Goal: Task Accomplishment & Management: Use online tool/utility

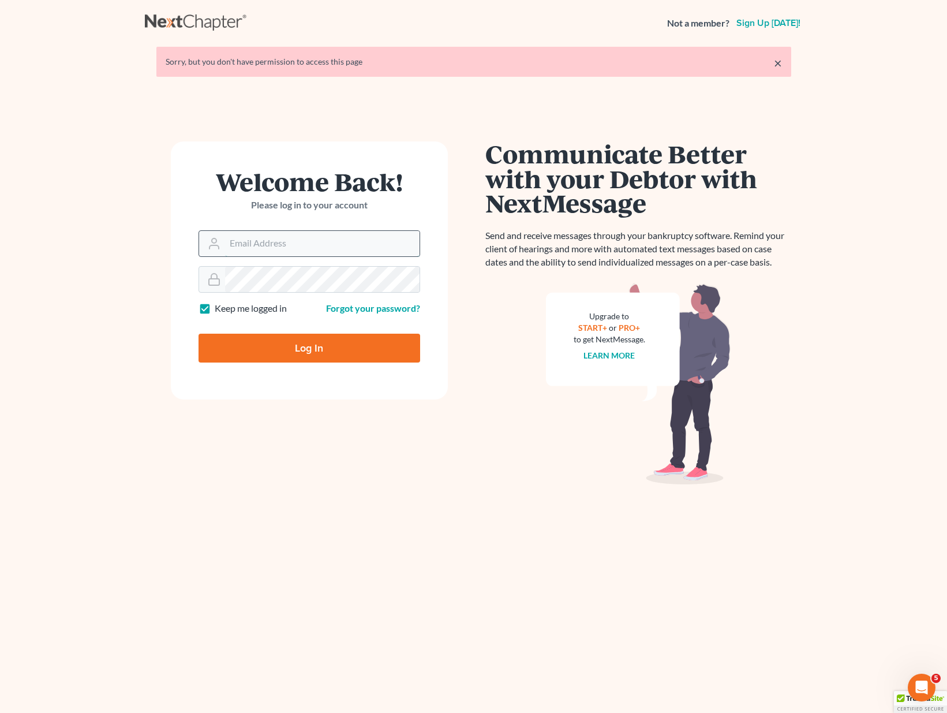
click at [241, 242] on input "Email Address" at bounding box center [322, 243] width 194 height 25
type input "allison@skibalaw.com"
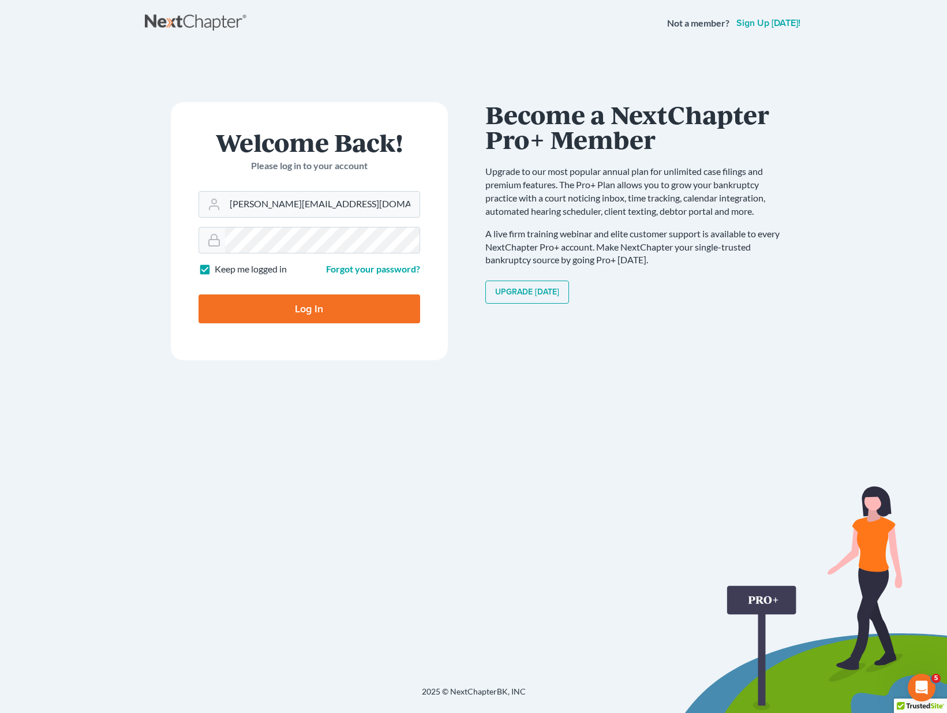
click at [279, 316] on input "Log In" at bounding box center [309, 308] width 222 height 29
type input "Thinking..."
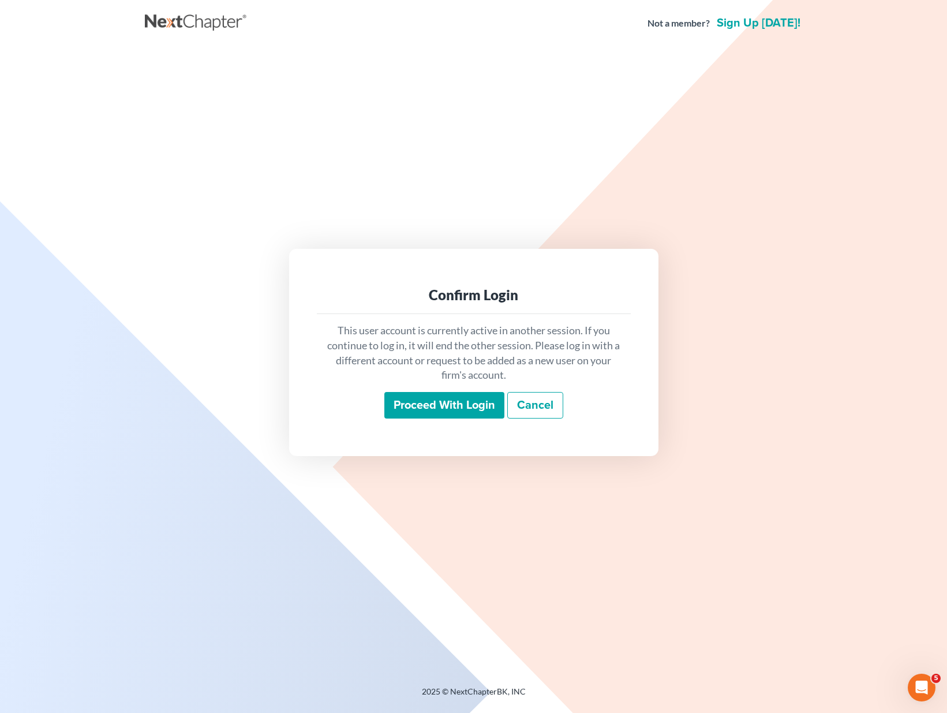
click at [434, 403] on input "Proceed with login" at bounding box center [444, 405] width 120 height 27
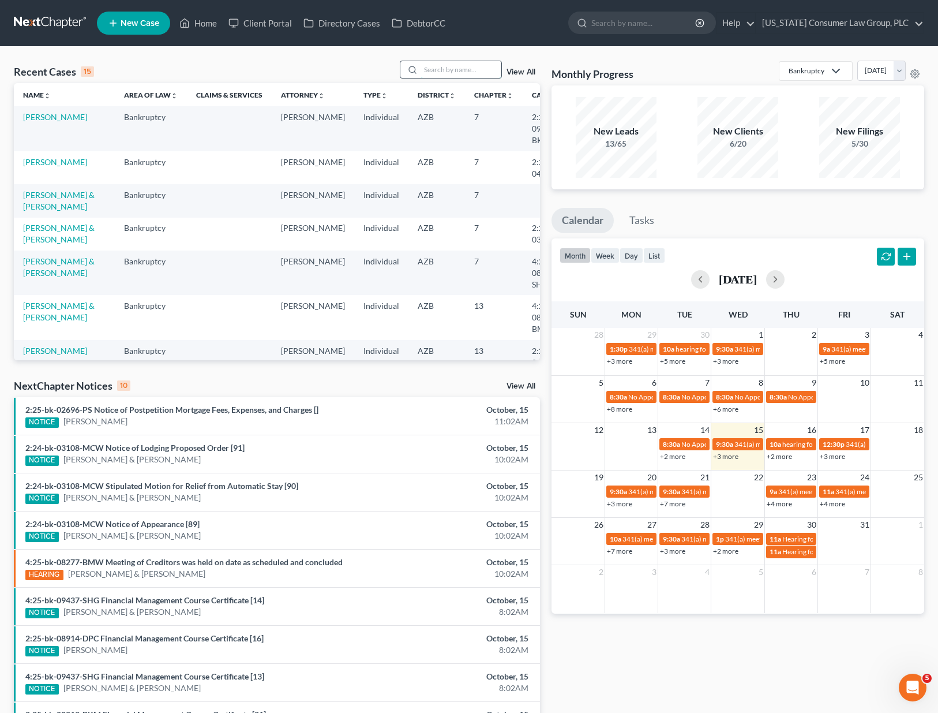
click at [453, 64] on input "search" at bounding box center [461, 69] width 81 height 17
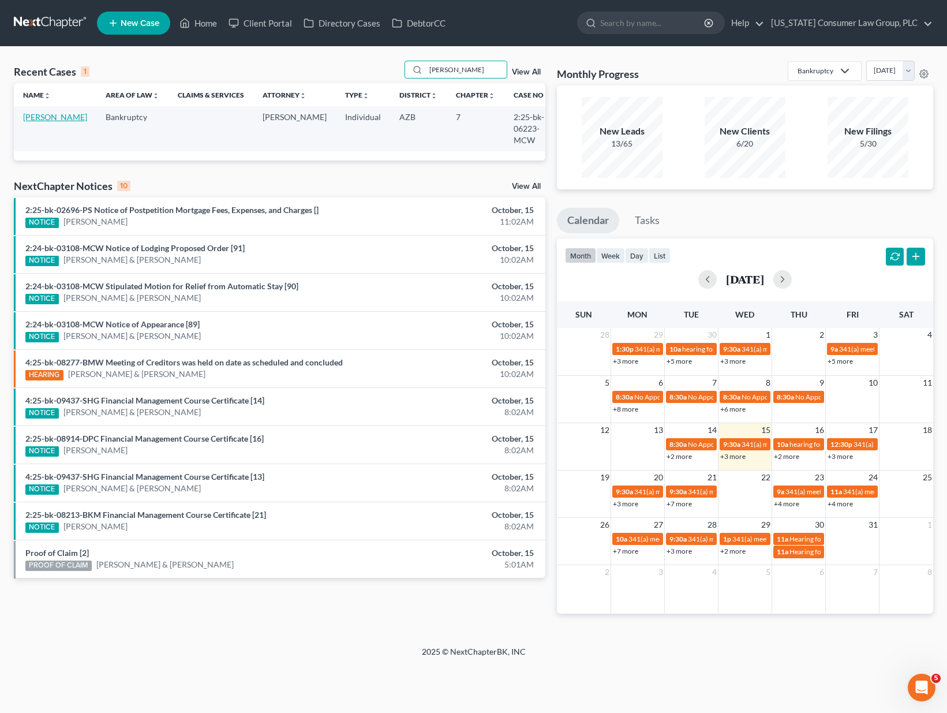
type input "[PERSON_NAME]"
click at [48, 117] on link "[PERSON_NAME]" at bounding box center [55, 117] width 64 height 10
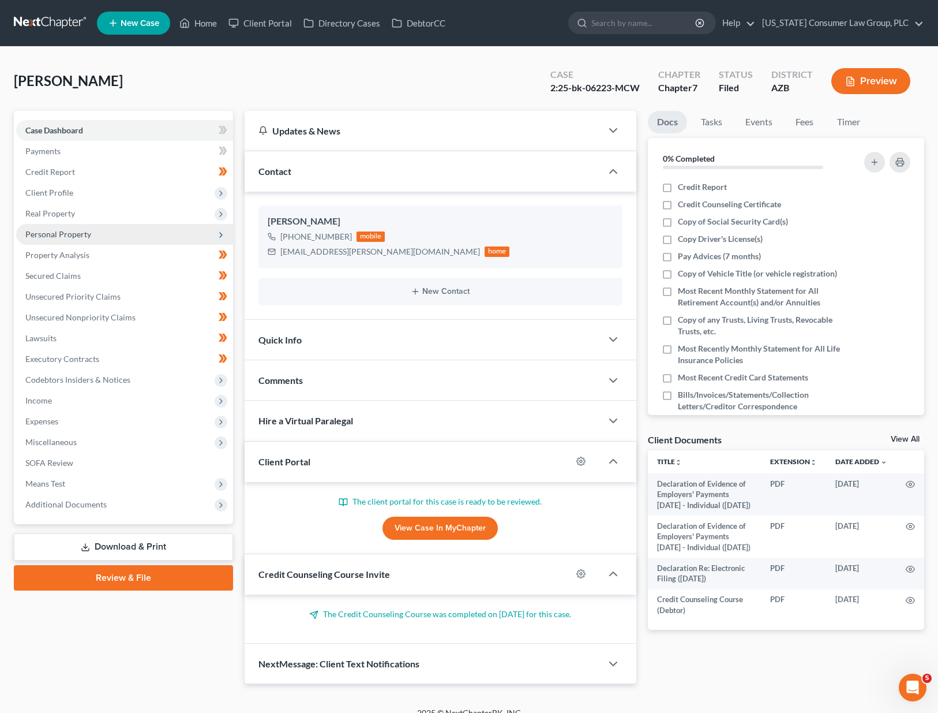
click at [63, 234] on span "Personal Property" at bounding box center [58, 234] width 66 height 10
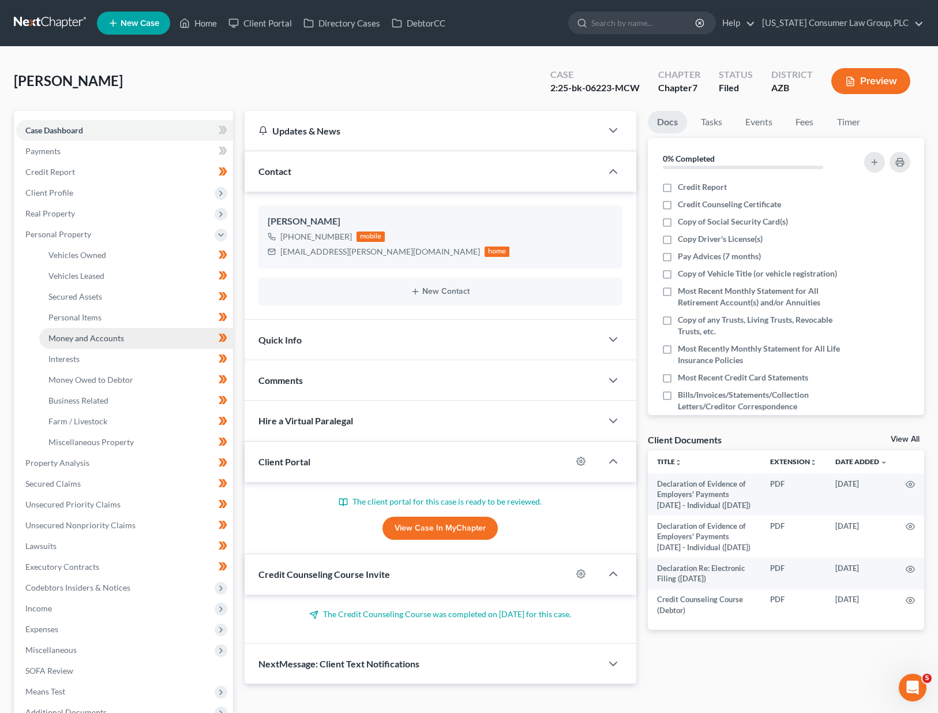
click at [69, 336] on span "Money and Accounts" at bounding box center [86, 338] width 76 height 10
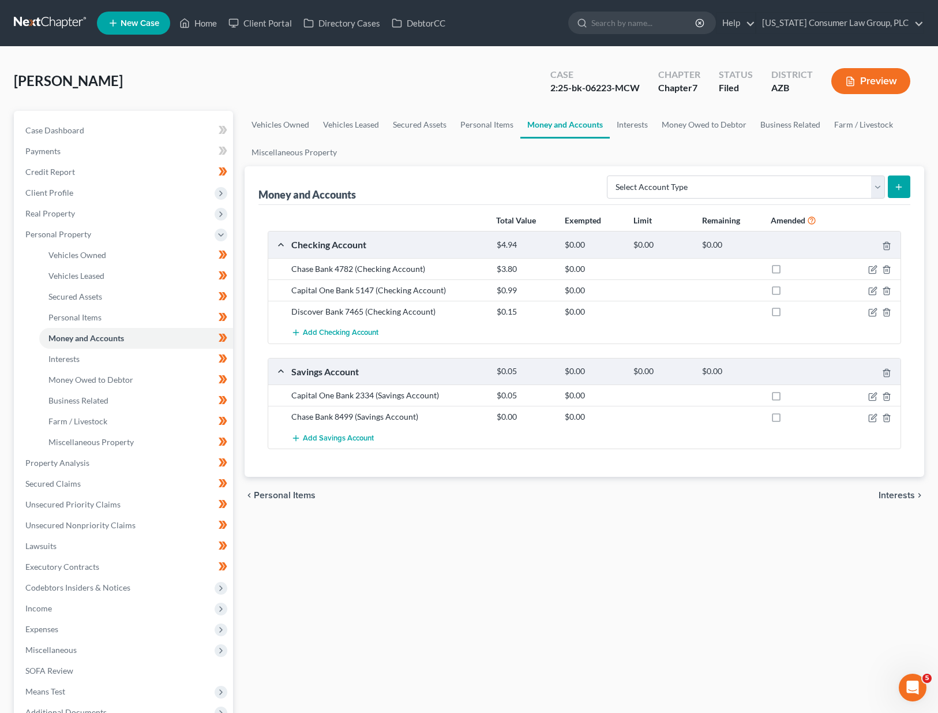
click at [876, 264] on div at bounding box center [867, 269] width 69 height 12
click at [876, 267] on icon "button" at bounding box center [872, 269] width 9 height 9
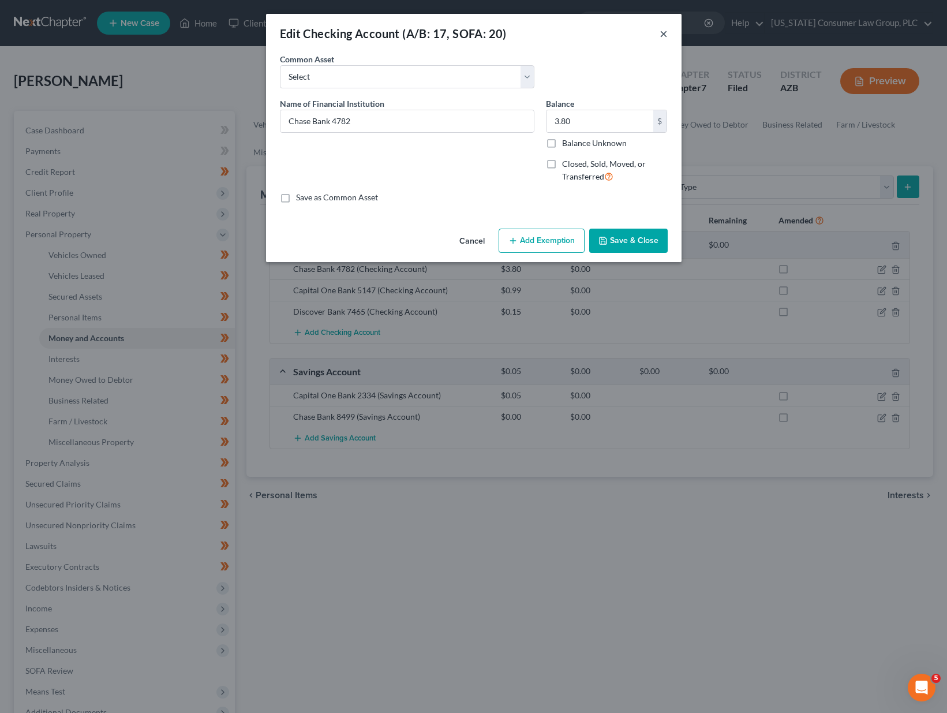
click at [662, 34] on button "×" at bounding box center [663, 34] width 8 height 14
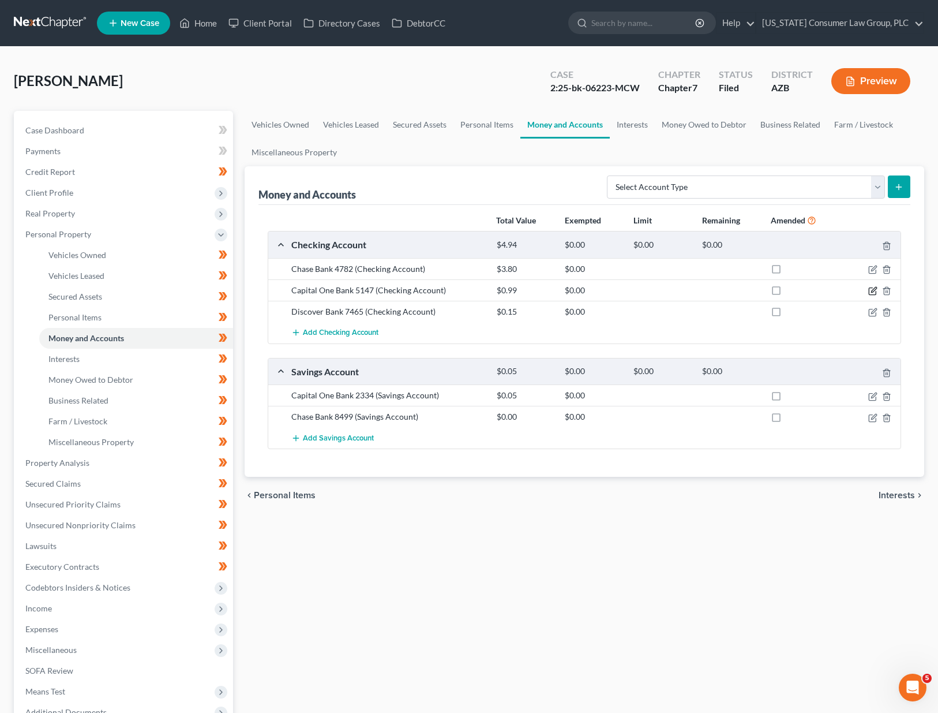
click at [874, 290] on icon "button" at bounding box center [872, 290] width 9 height 9
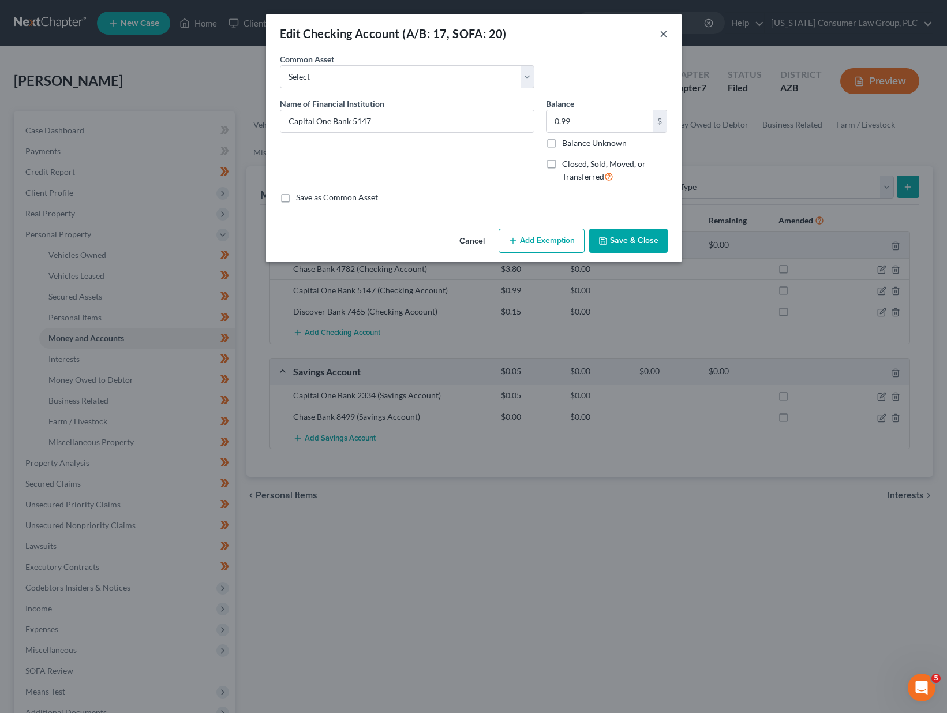
click at [662, 29] on button "×" at bounding box center [663, 34] width 8 height 14
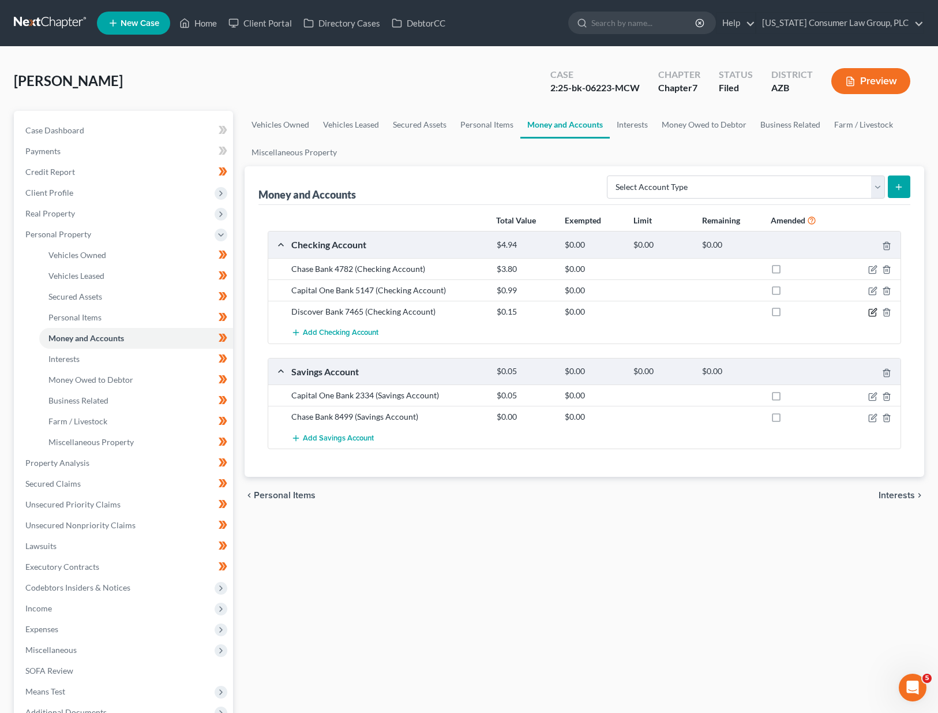
click at [869, 309] on icon "button" at bounding box center [872, 312] width 7 height 7
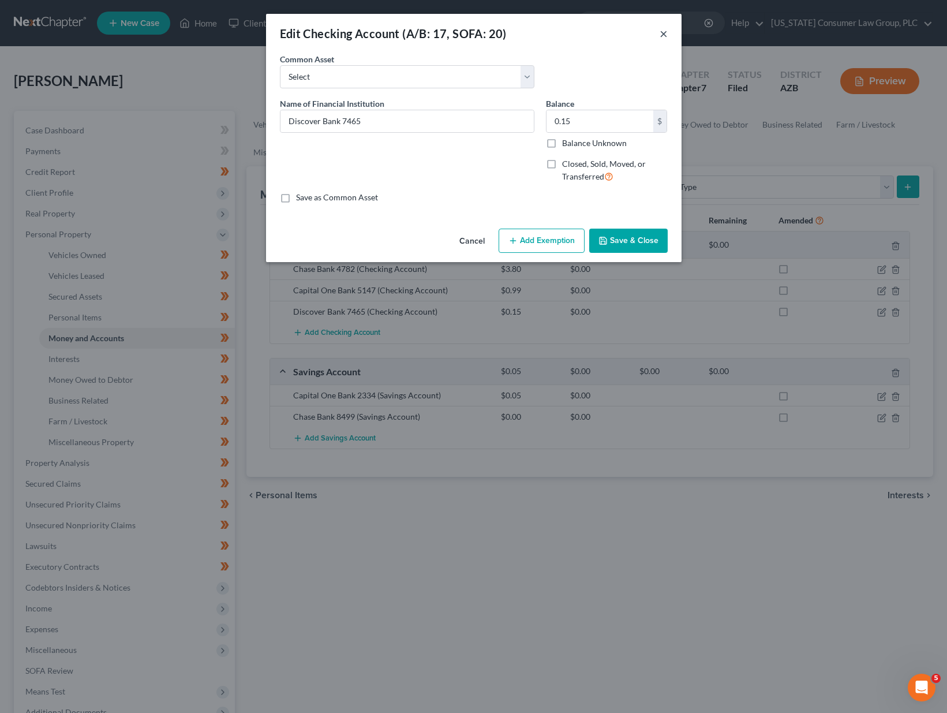
click at [666, 31] on button "×" at bounding box center [663, 34] width 8 height 14
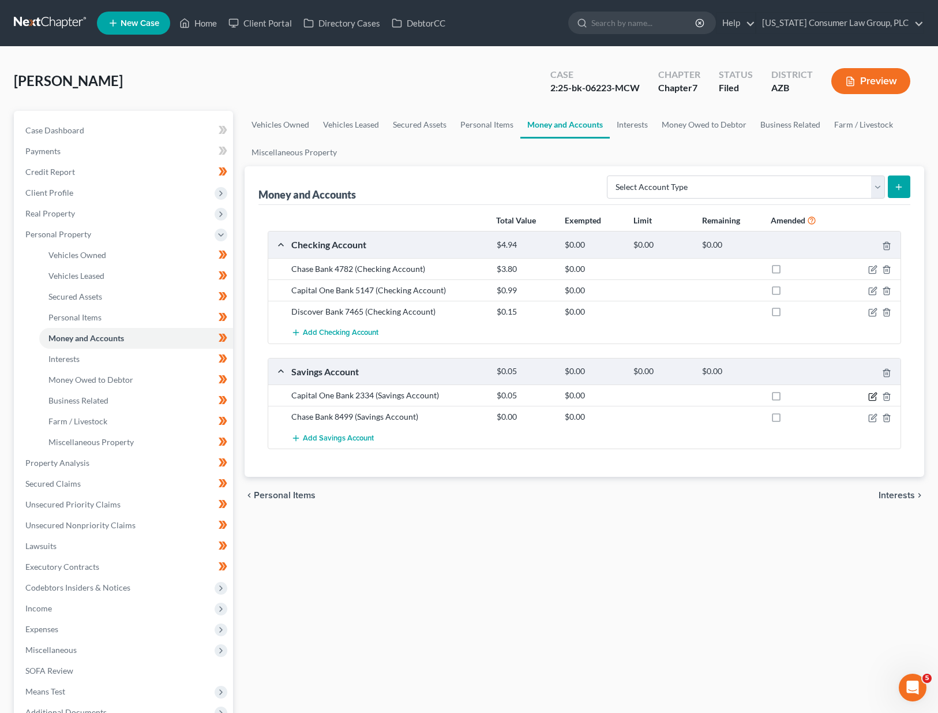
click at [872, 398] on icon "button" at bounding box center [872, 396] width 9 height 9
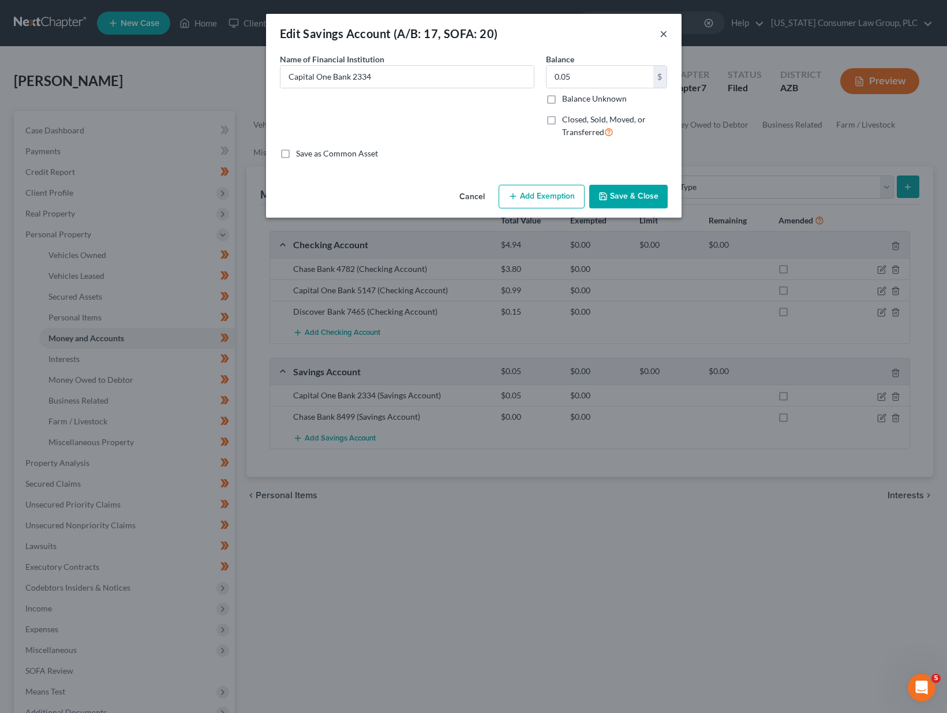
click at [663, 31] on button "×" at bounding box center [663, 34] width 8 height 14
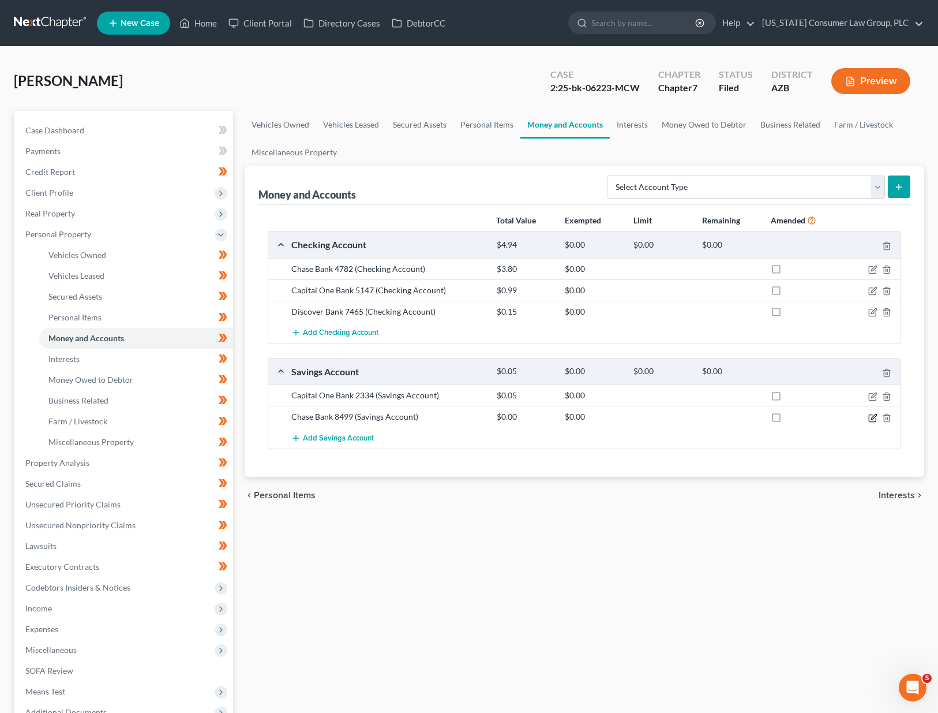
click at [871, 420] on icon "button" at bounding box center [872, 417] width 9 height 9
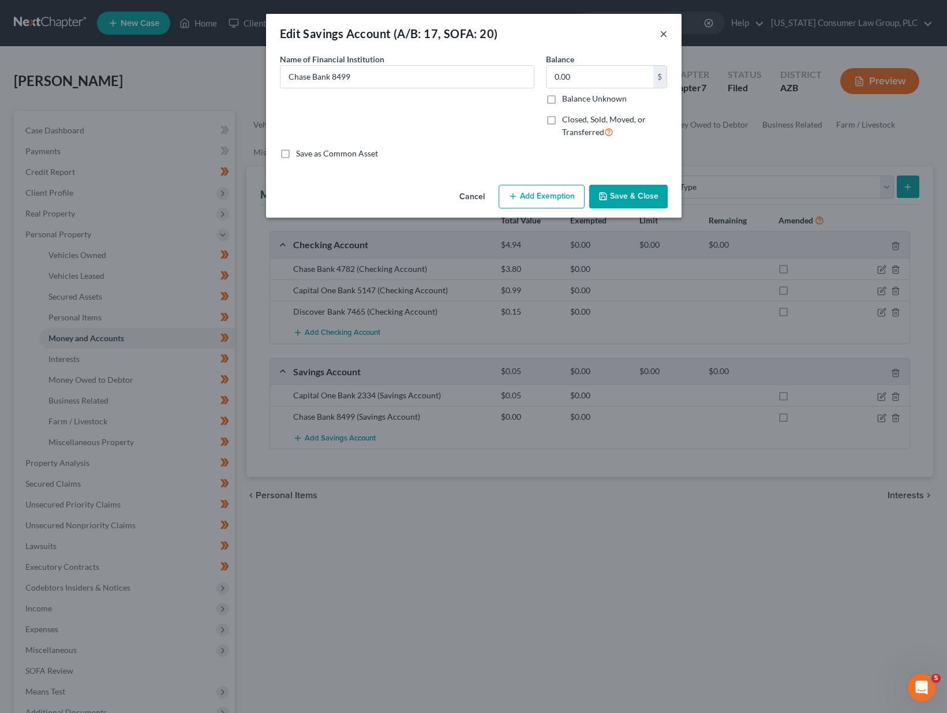
click at [660, 33] on button "×" at bounding box center [663, 34] width 8 height 14
